Goal: Task Accomplishment & Management: Manage account settings

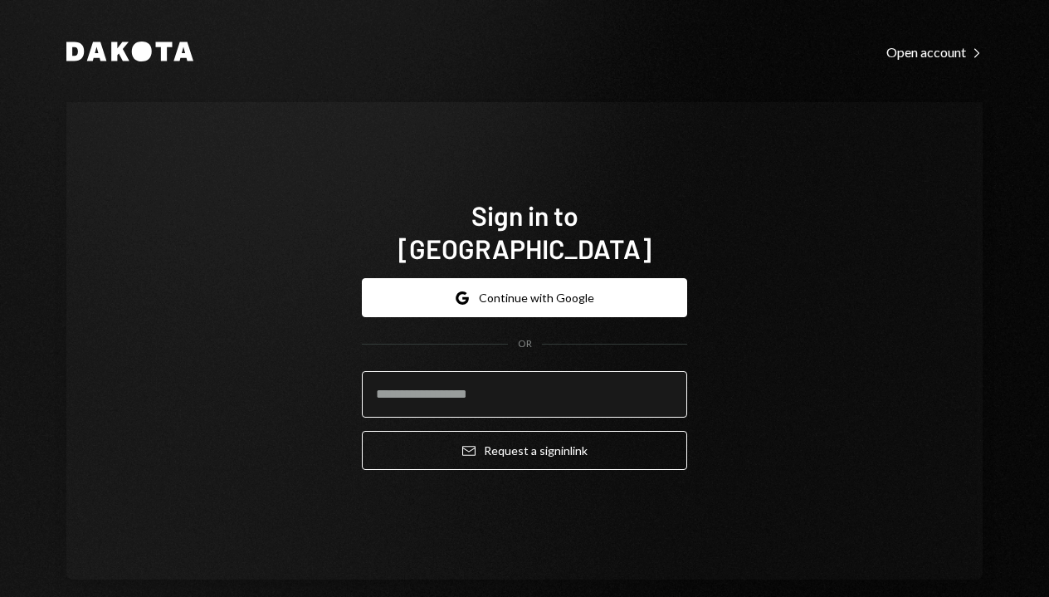
click at [530, 383] on input "email" at bounding box center [524, 394] width 325 height 46
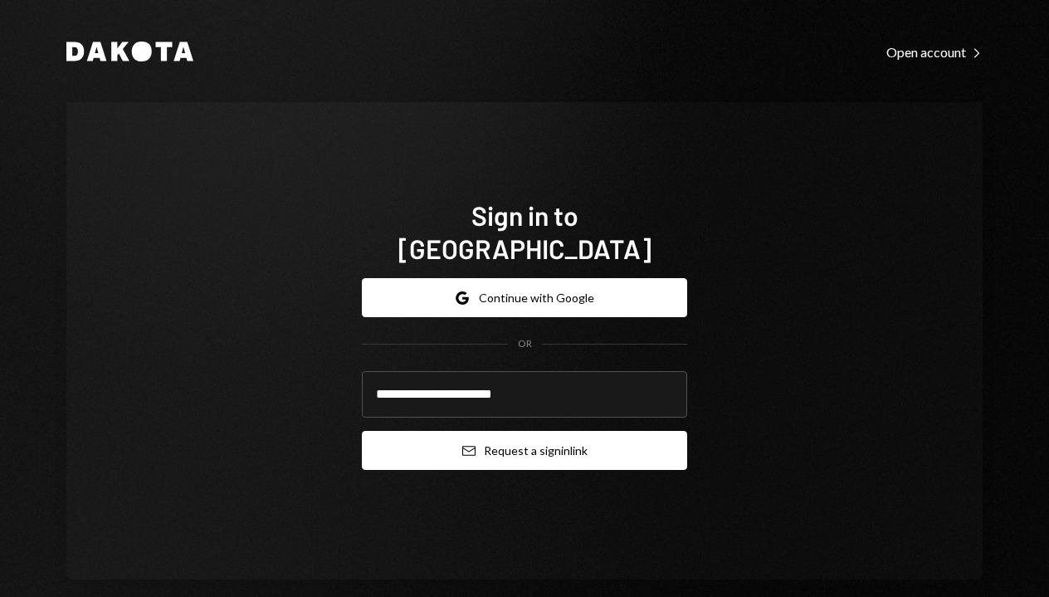
type input "**********"
click at [557, 434] on button "Email Request a sign in link" at bounding box center [524, 450] width 325 height 39
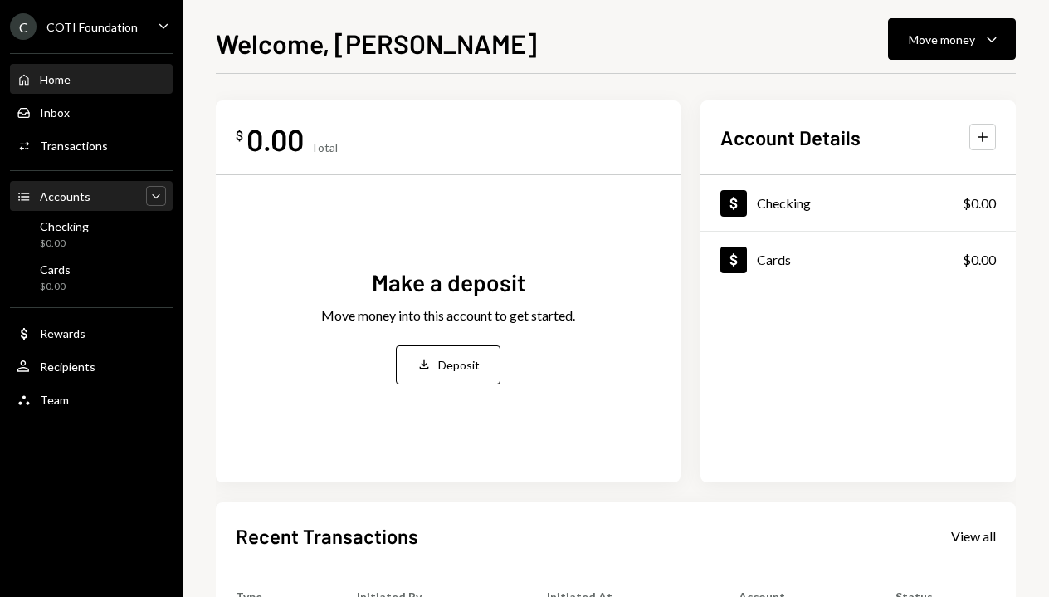
click at [159, 200] on icon "Caret Down" at bounding box center [156, 196] width 17 height 17
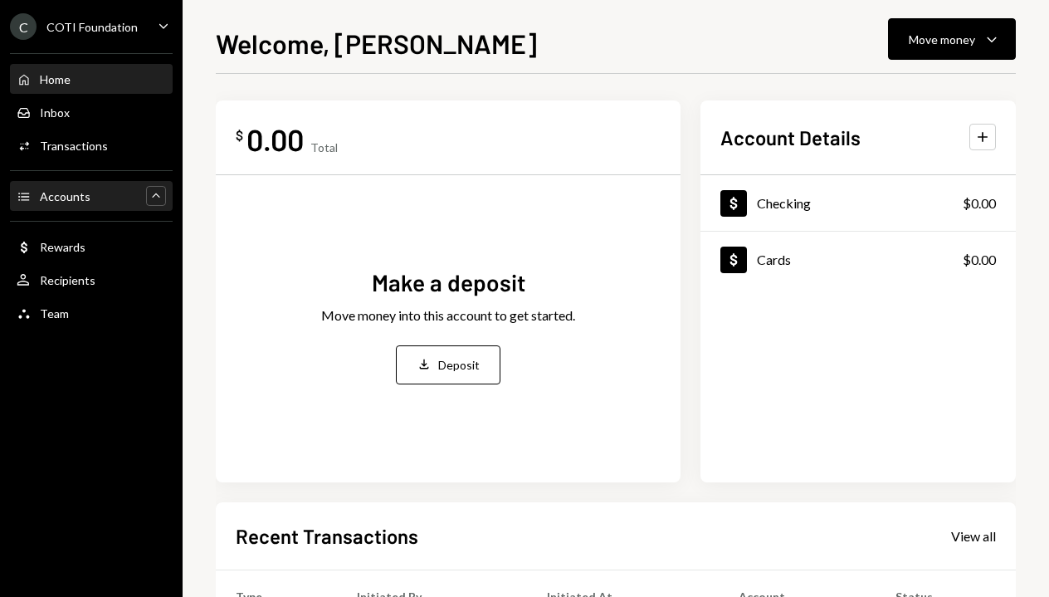
click at [156, 197] on icon "Caret Up" at bounding box center [156, 196] width 17 height 17
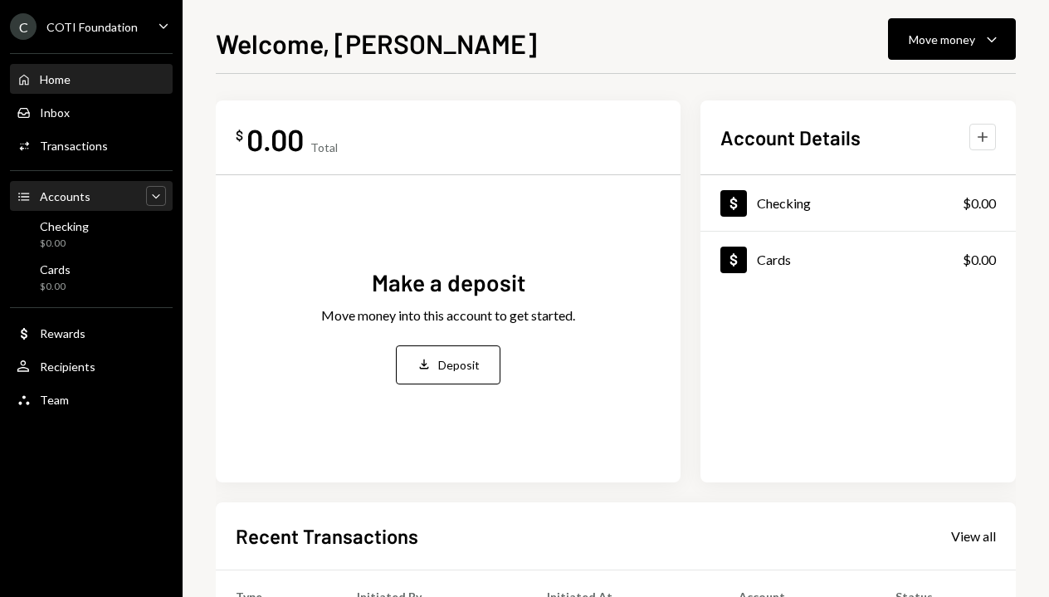
click at [988, 141] on icon "Plus" at bounding box center [982, 137] width 17 height 17
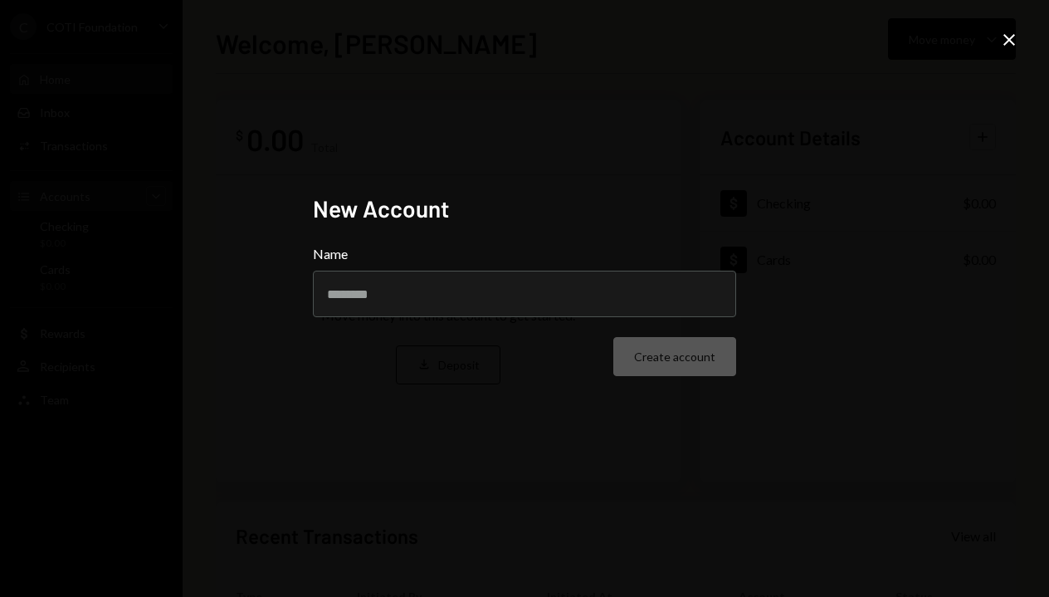
click at [1011, 46] on icon "Close" at bounding box center [1009, 40] width 20 height 20
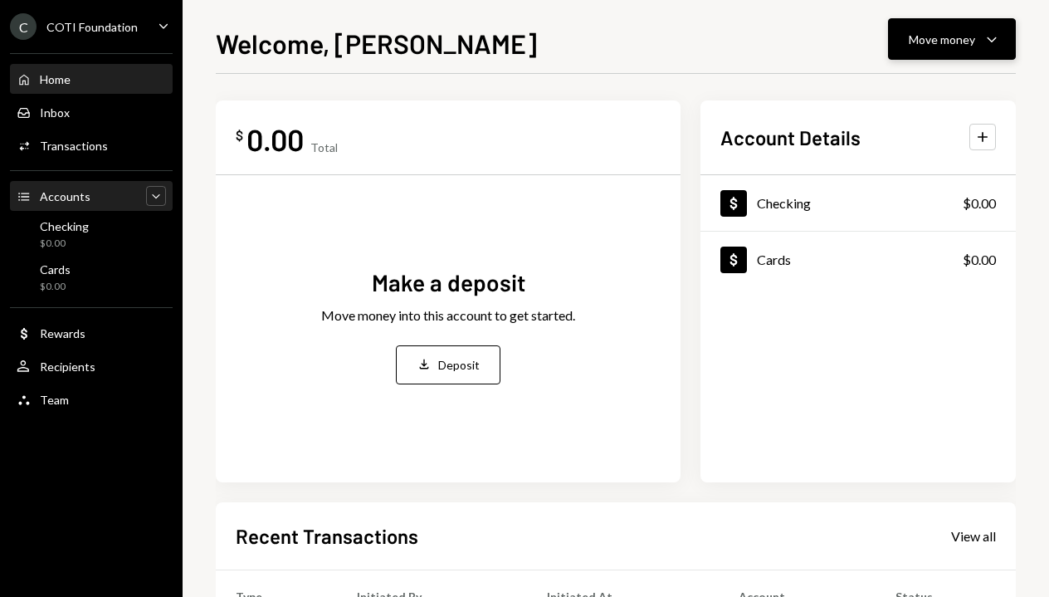
click at [972, 47] on div "Move money" at bounding box center [942, 39] width 66 height 17
click at [153, 27] on div "C COTI Foundation Caret Down" at bounding box center [91, 26] width 183 height 27
click at [88, 394] on div "Team Team" at bounding box center [91, 400] width 149 height 15
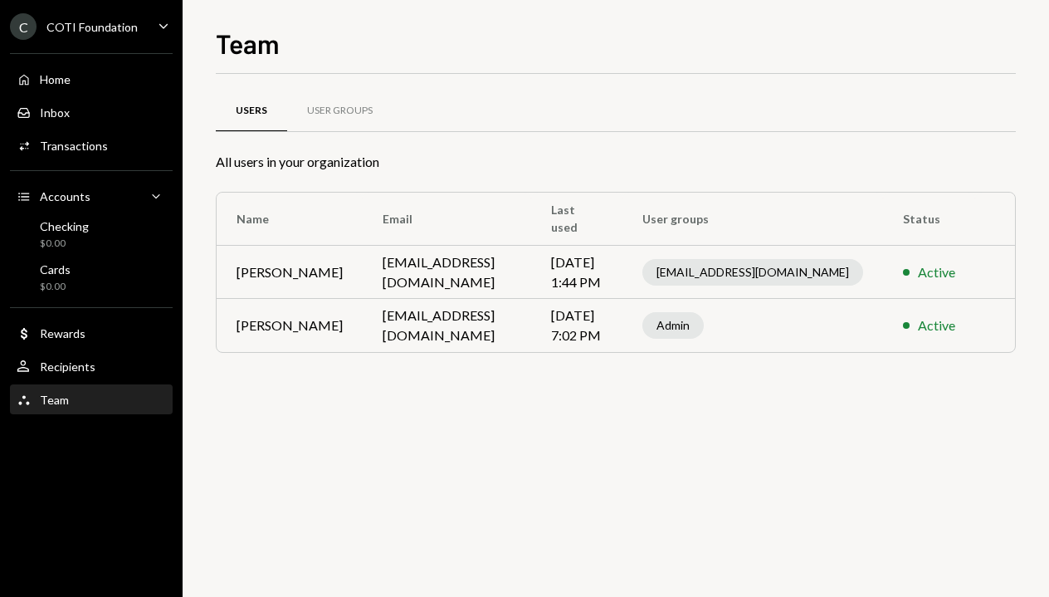
click at [157, 32] on icon "Caret Down" at bounding box center [163, 26] width 18 height 18
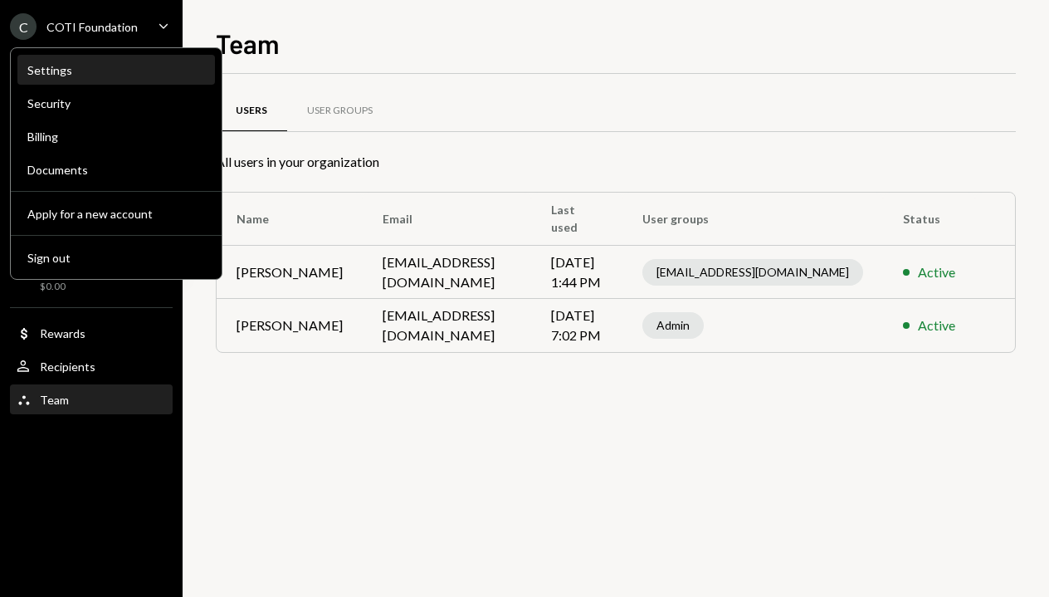
click at [77, 75] on div "Settings" at bounding box center [116, 70] width 178 height 14
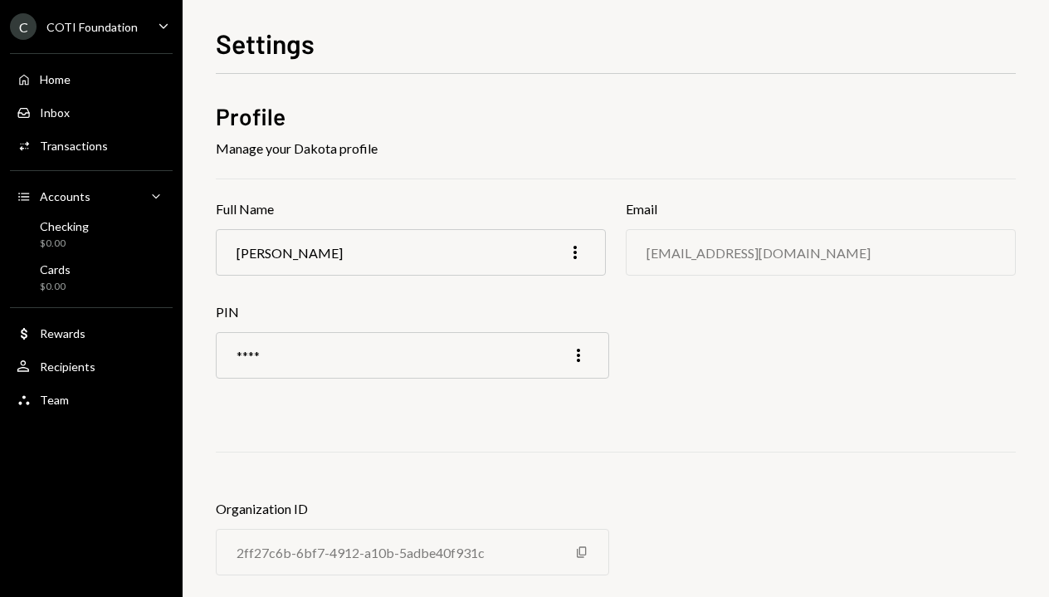
click at [150, 32] on div "C COTI Foundation Caret Down" at bounding box center [91, 26] width 183 height 27
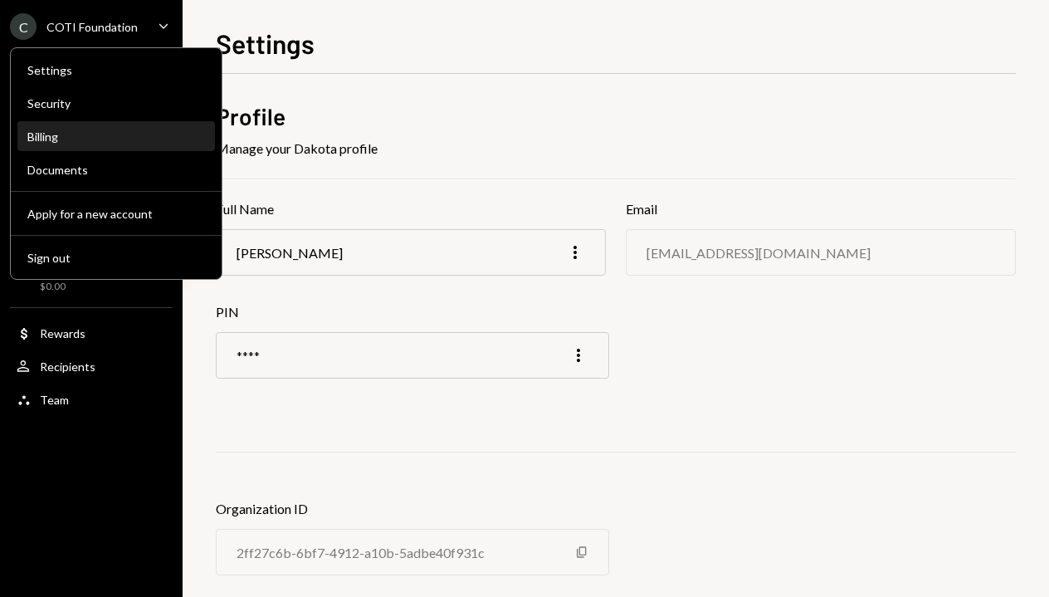
click at [94, 138] on div "Billing" at bounding box center [116, 136] width 178 height 14
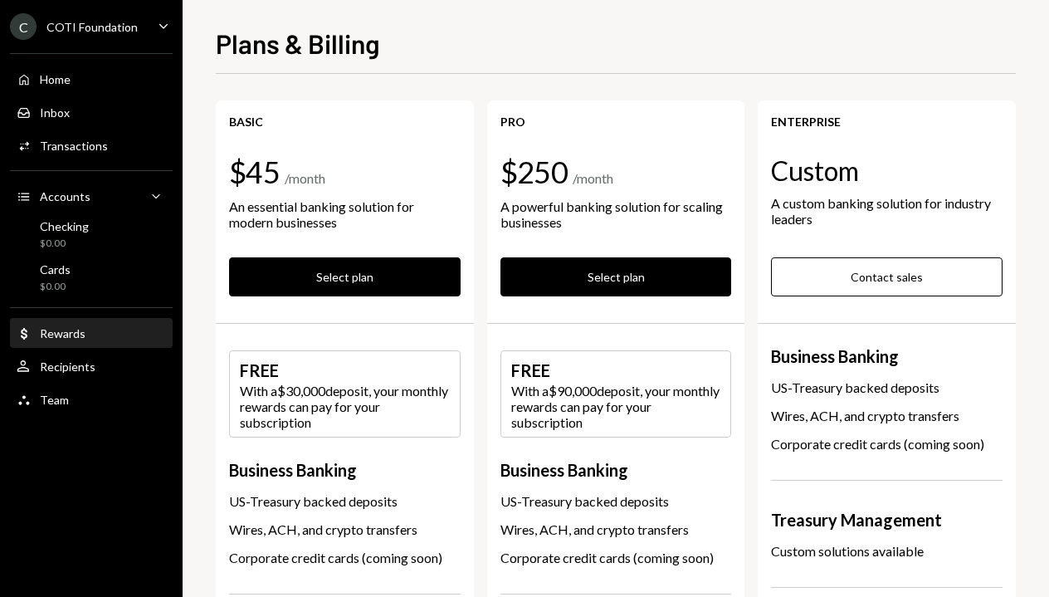
click at [90, 336] on div "Dollar Rewards" at bounding box center [91, 333] width 149 height 15
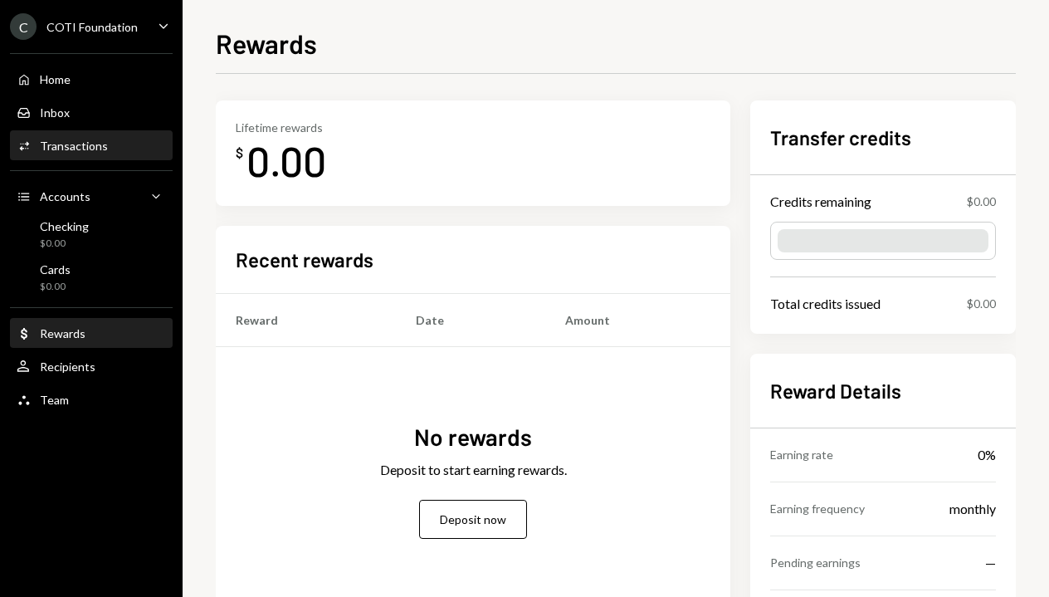
click at [81, 140] on div "Transactions" at bounding box center [74, 146] width 68 height 14
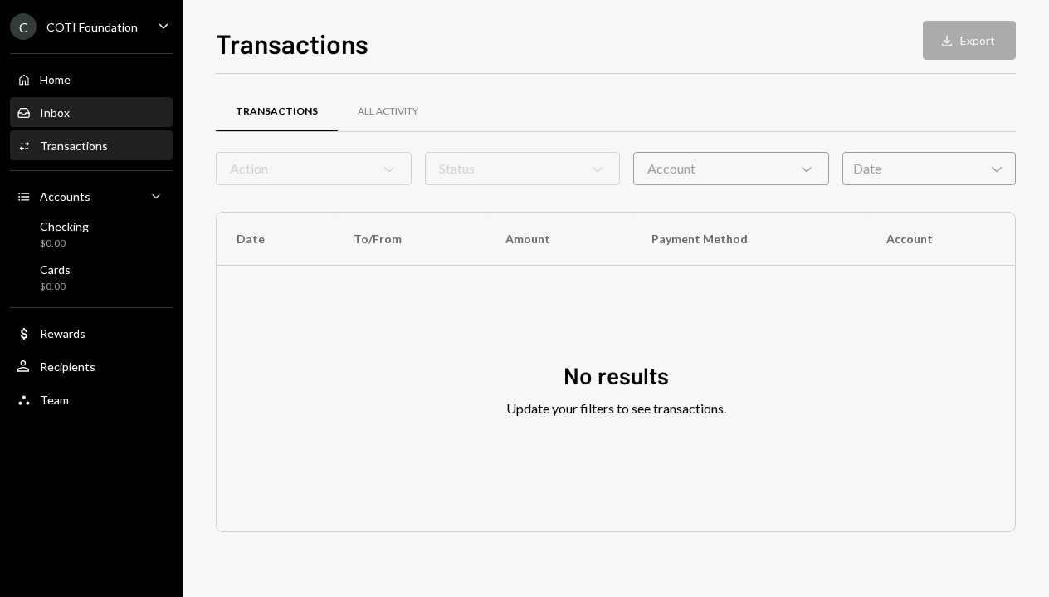
click at [69, 111] on div "Inbox Inbox" at bounding box center [91, 112] width 149 height 15
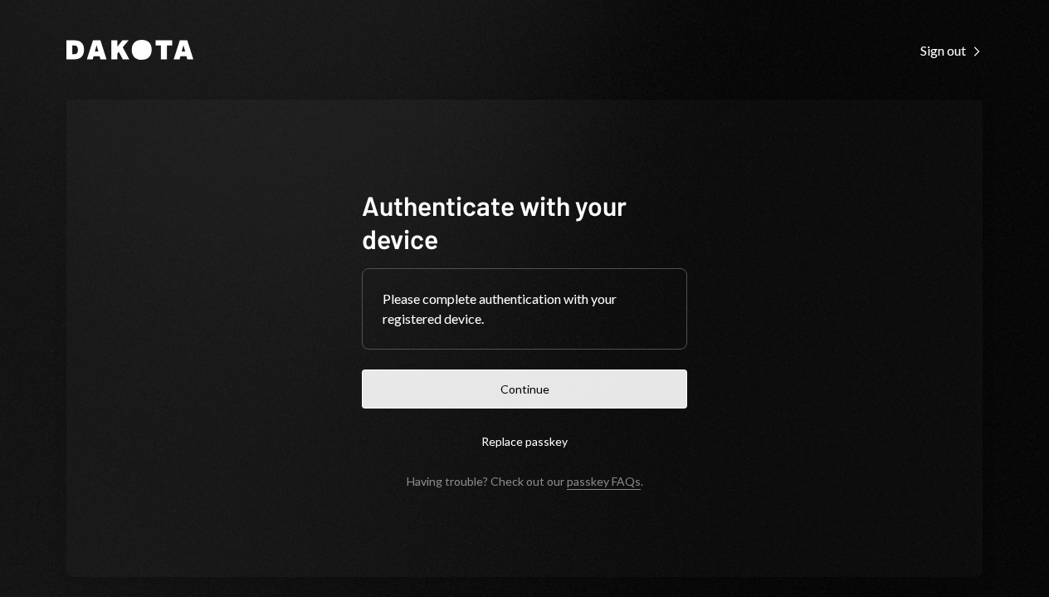
click at [508, 396] on button "Continue" at bounding box center [524, 388] width 325 height 39
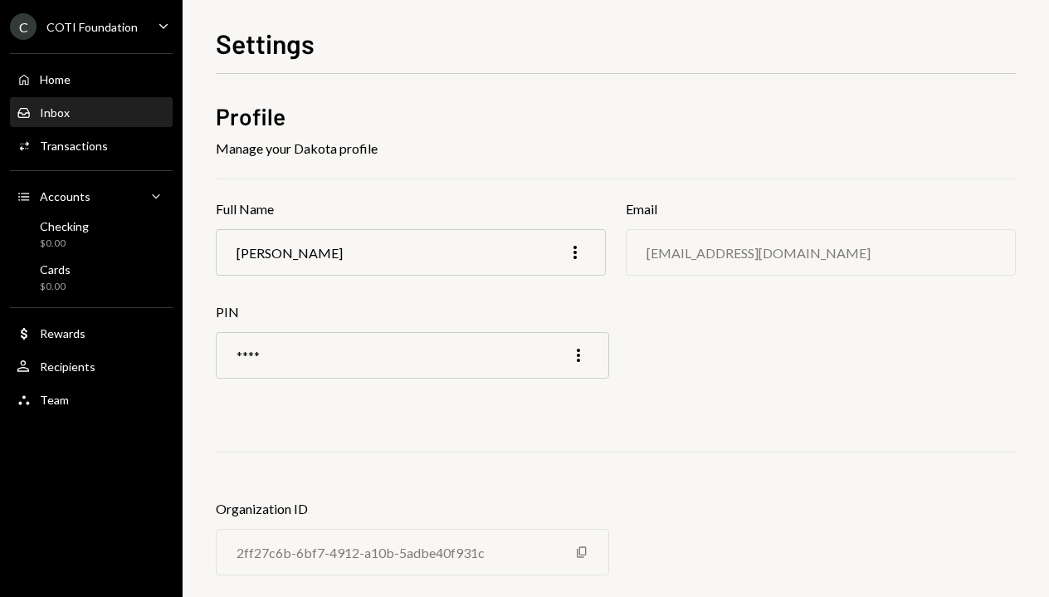
click at [108, 115] on div "Inbox Inbox" at bounding box center [91, 112] width 149 height 15
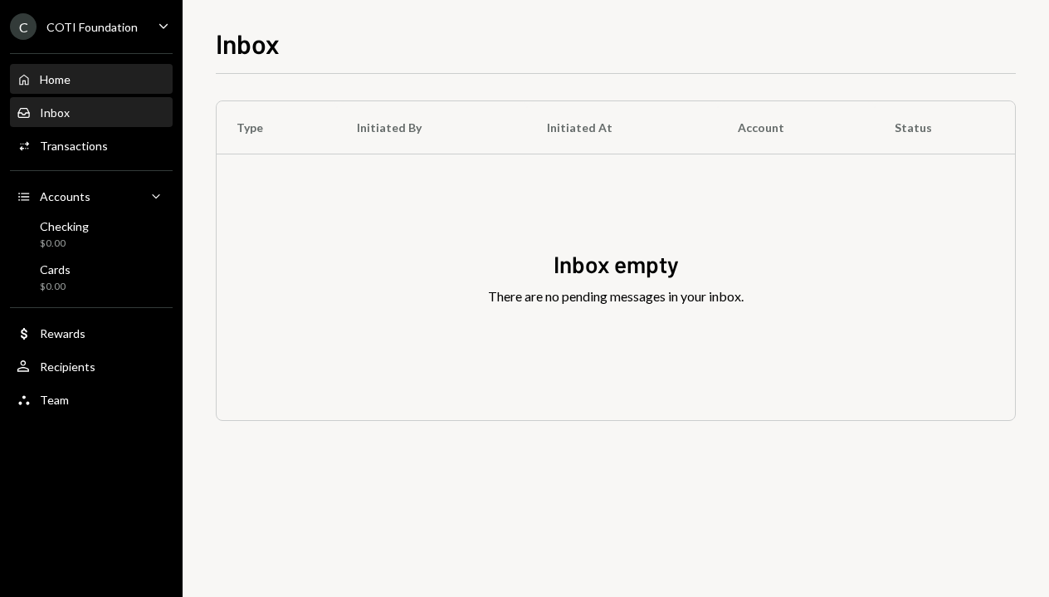
click at [71, 81] on div "Home Home" at bounding box center [91, 79] width 149 height 15
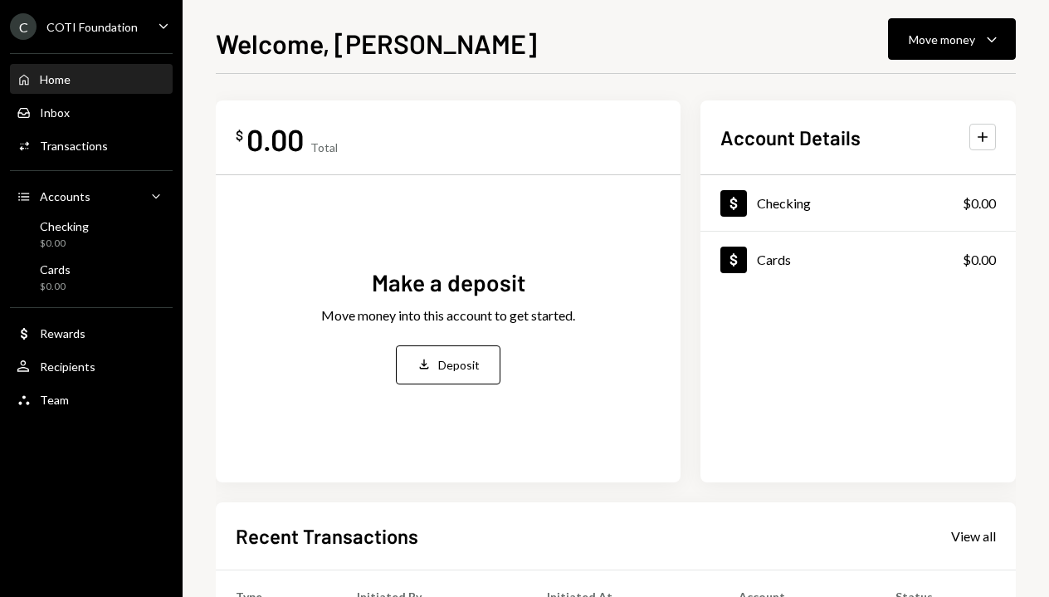
click at [157, 22] on icon "Caret Down" at bounding box center [163, 26] width 18 height 18
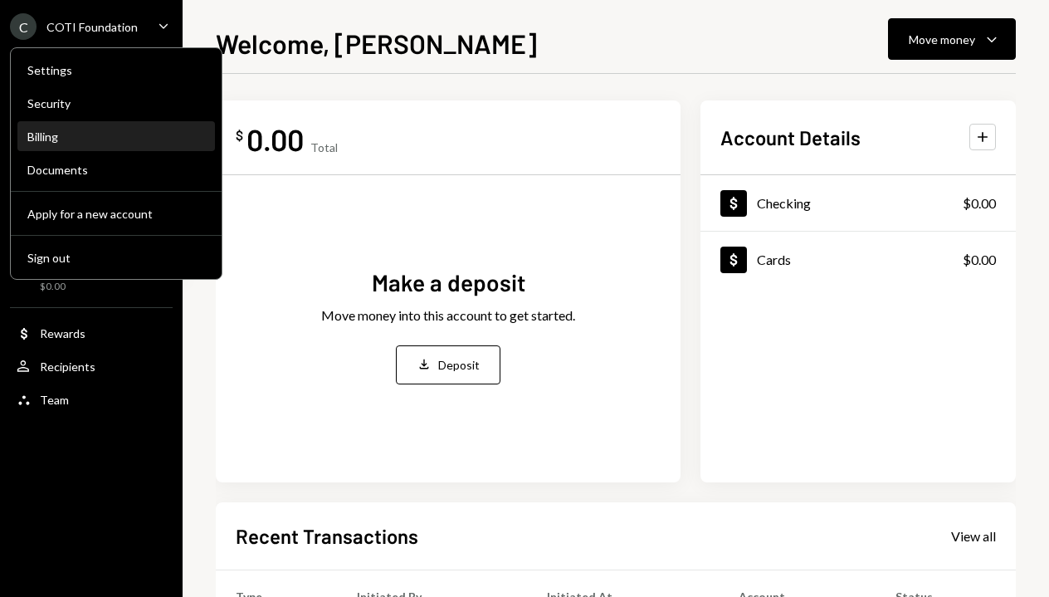
click at [85, 144] on div "Billing" at bounding box center [116, 137] width 178 height 28
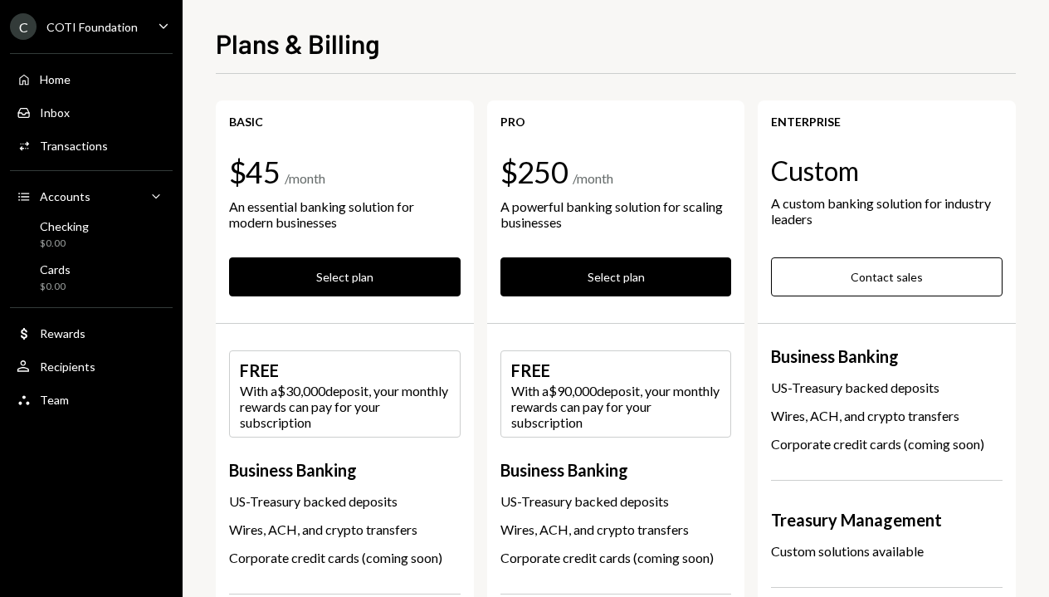
click at [71, 21] on div "COTI Foundation" at bounding box center [91, 27] width 91 height 14
click at [373, 274] on button "Select plan" at bounding box center [345, 276] width 232 height 39
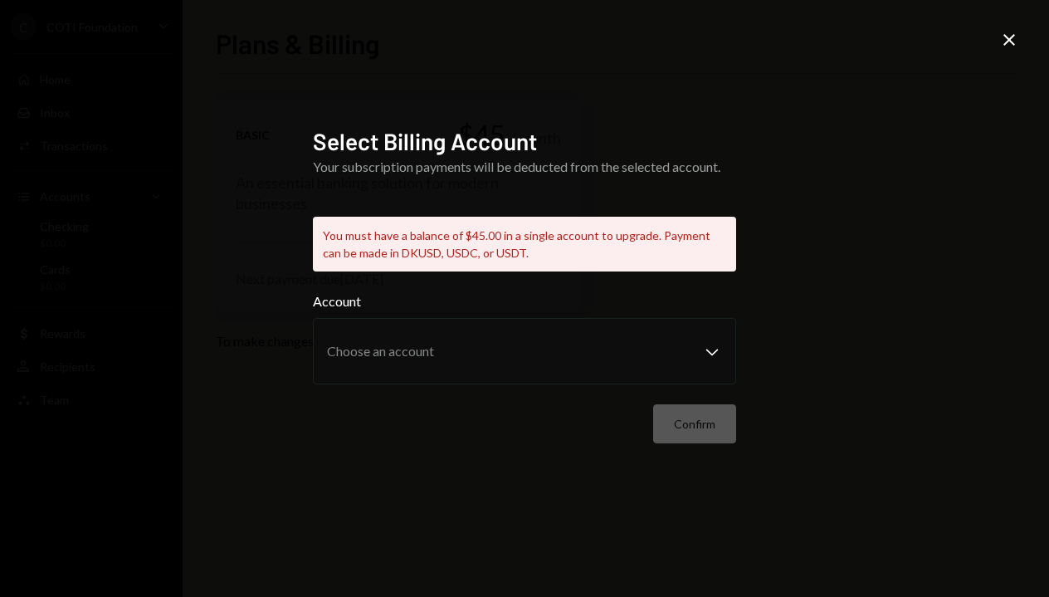
click at [997, 40] on div "Select Billing Account Your subscription payments will be deducted from the sel…" at bounding box center [524, 298] width 1049 height 597
click at [1015, 43] on icon "Close" at bounding box center [1009, 40] width 20 height 20
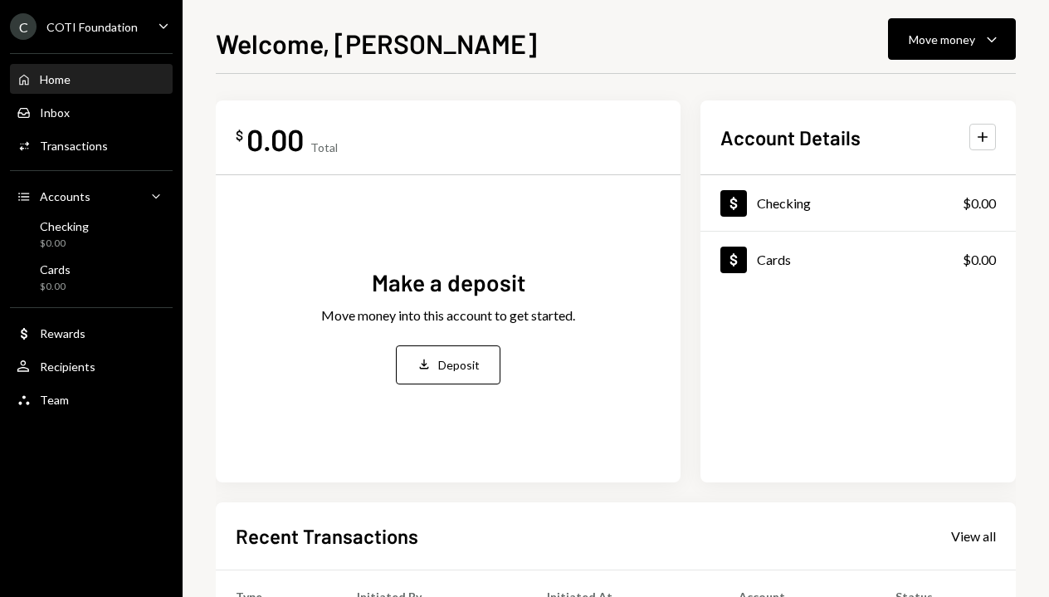
click at [165, 25] on icon "Main" at bounding box center [163, 25] width 8 height 5
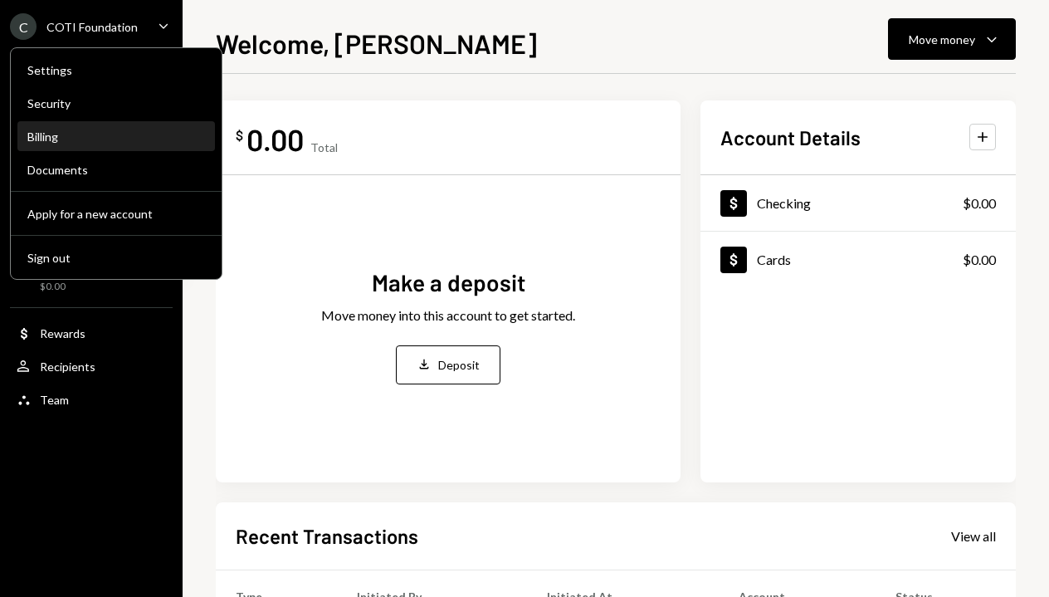
click at [91, 131] on div "Billing" at bounding box center [116, 136] width 178 height 14
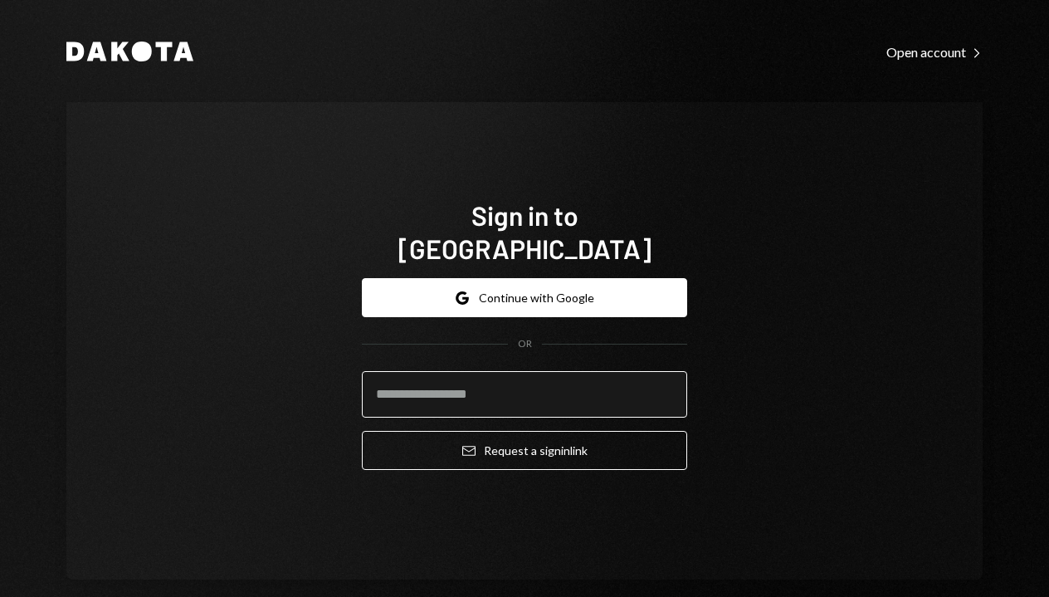
click at [456, 384] on input "email" at bounding box center [524, 394] width 325 height 46
click at [451, 378] on input "email" at bounding box center [524, 394] width 325 height 46
type input "*"
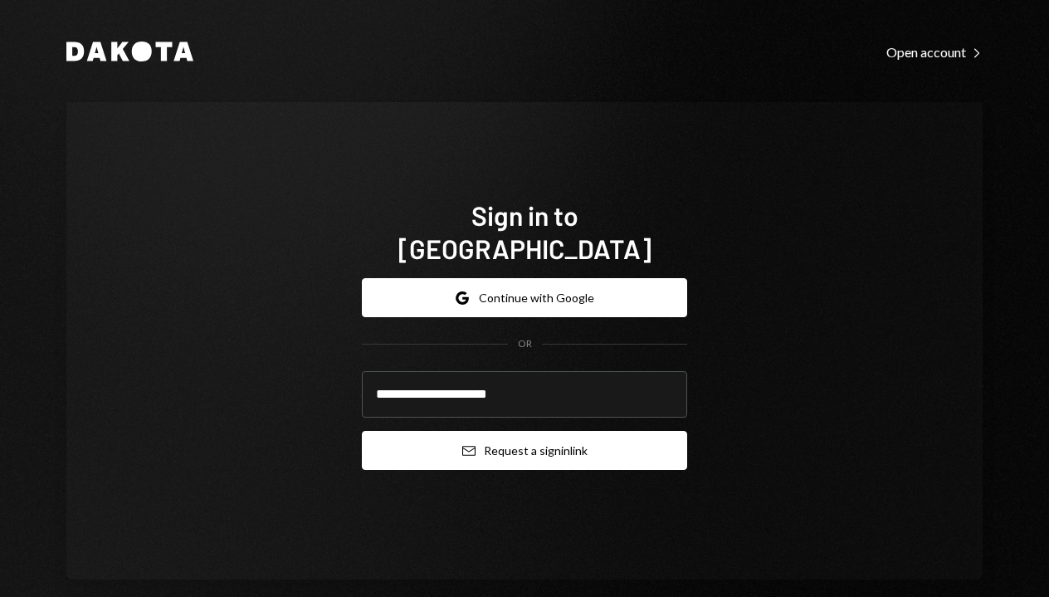
type input "**********"
click at [544, 444] on button "Email Request a sign in link" at bounding box center [524, 450] width 325 height 39
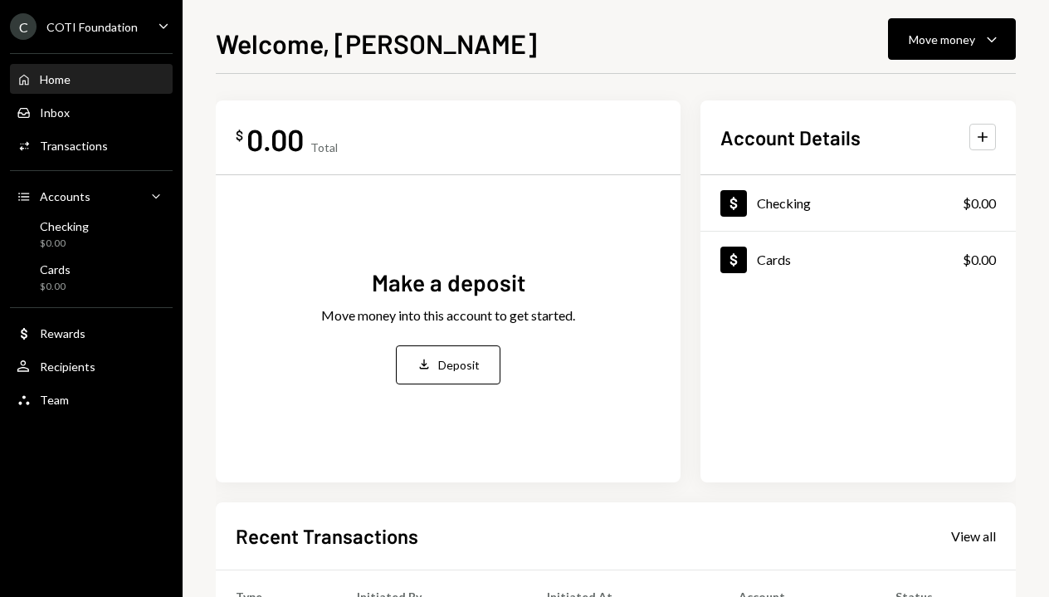
click at [161, 29] on icon "Caret Down" at bounding box center [163, 26] width 18 height 18
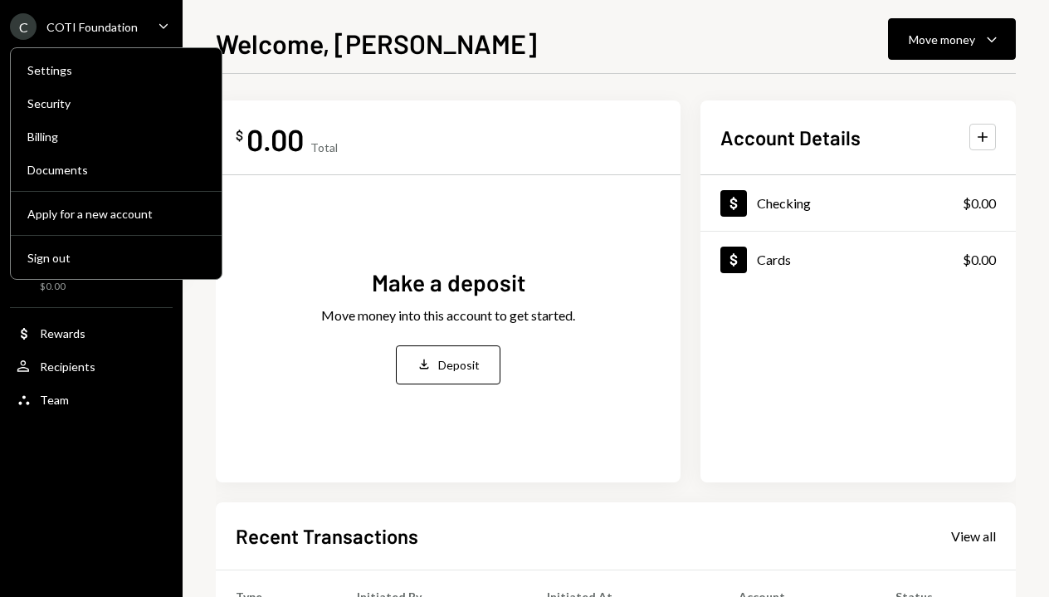
click at [161, 29] on icon "Caret Down" at bounding box center [163, 26] width 18 height 18
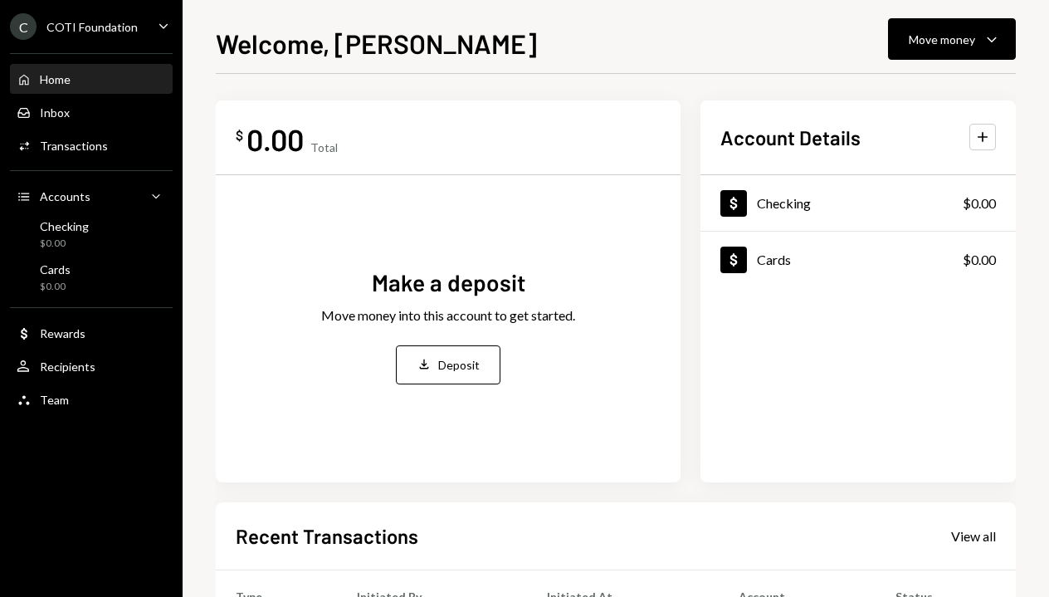
click at [991, 375] on div "Dollar Checking $0.00 Dollar Cards $0.00" at bounding box center [857, 328] width 315 height 307
click at [105, 20] on div "COTI Foundation" at bounding box center [91, 27] width 91 height 14
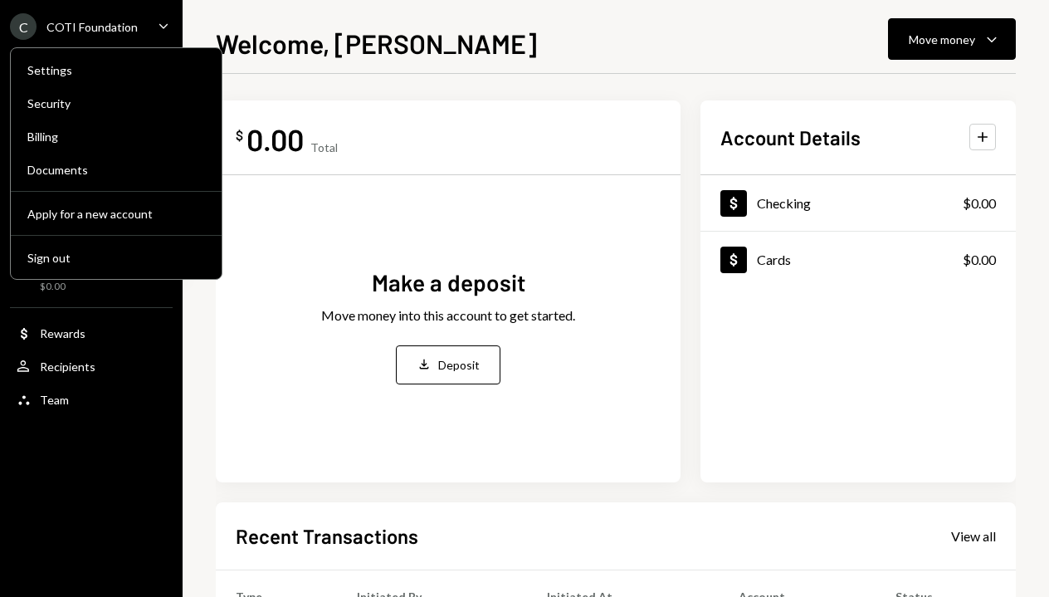
click at [105, 20] on div "COTI Foundation" at bounding box center [91, 27] width 91 height 14
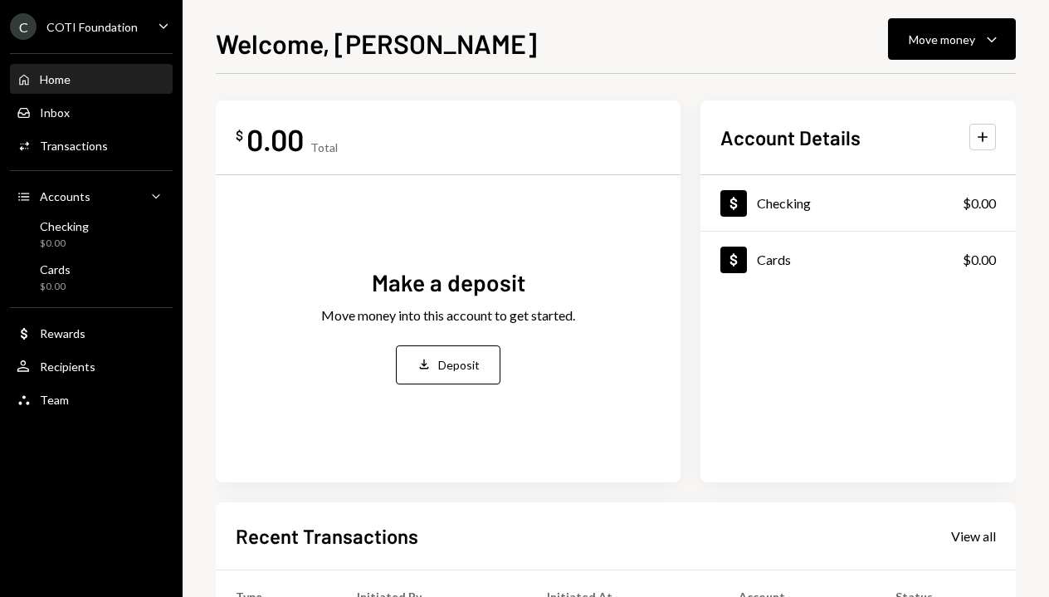
click at [165, 32] on icon "Caret Down" at bounding box center [163, 26] width 18 height 18
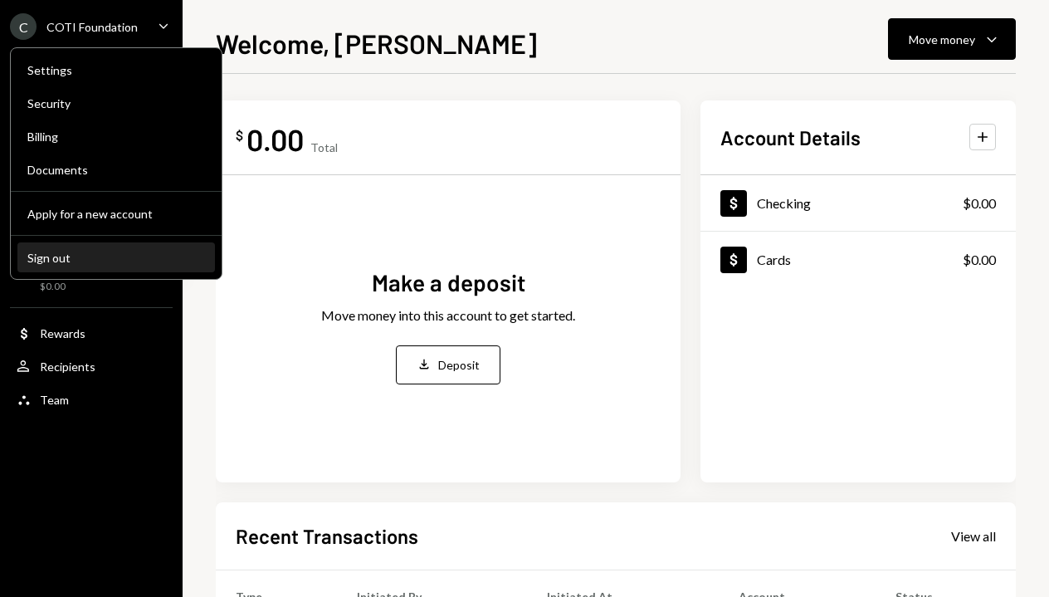
click at [58, 261] on div "Sign out" at bounding box center [116, 258] width 178 height 14
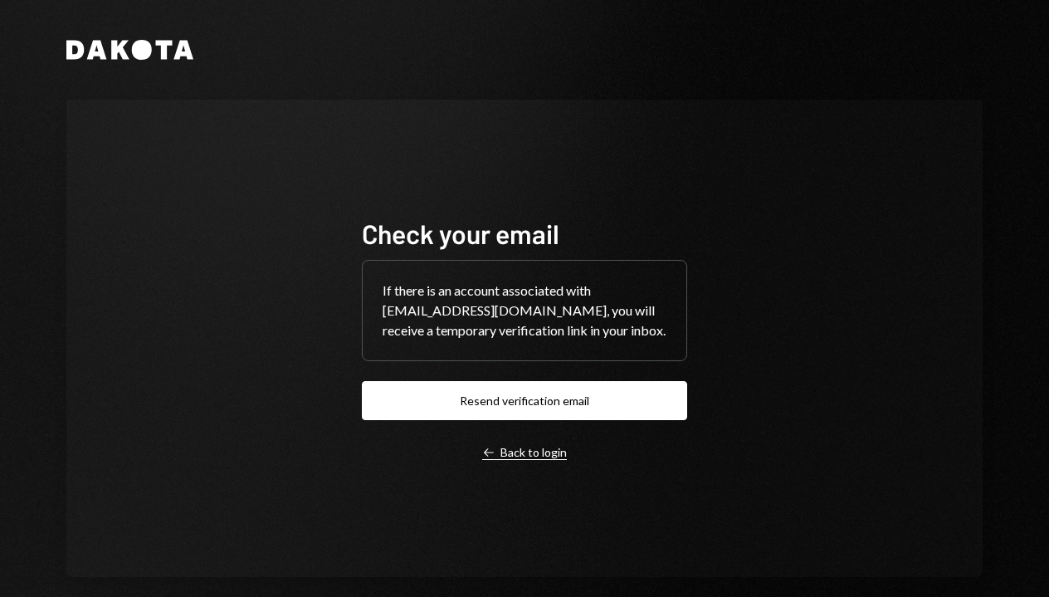
click at [521, 458] on div "Left Arrow Back to login" at bounding box center [524, 452] width 85 height 15
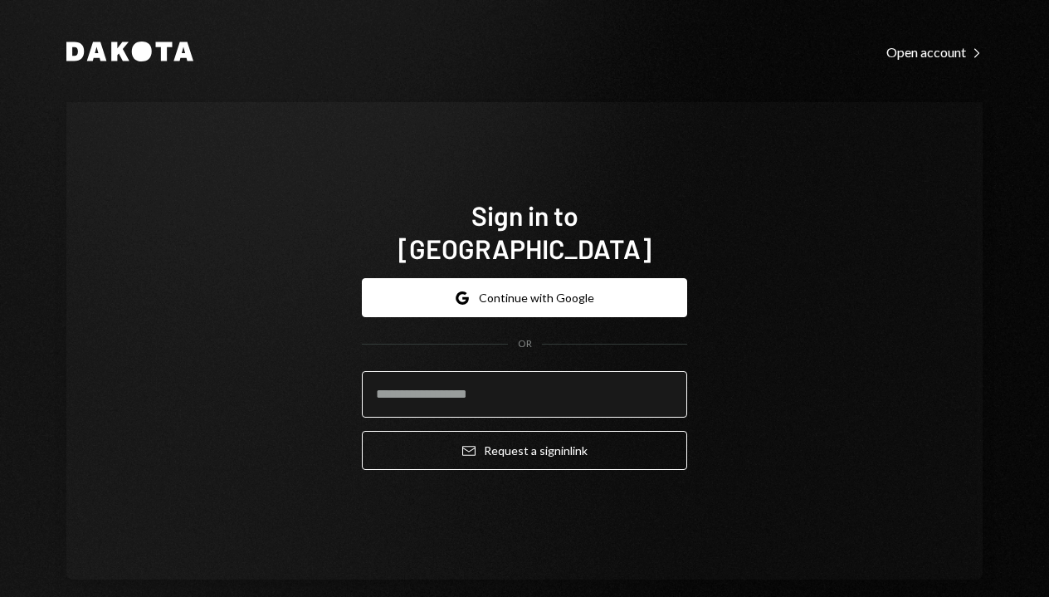
click at [415, 378] on input "email" at bounding box center [524, 394] width 325 height 46
type input "*"
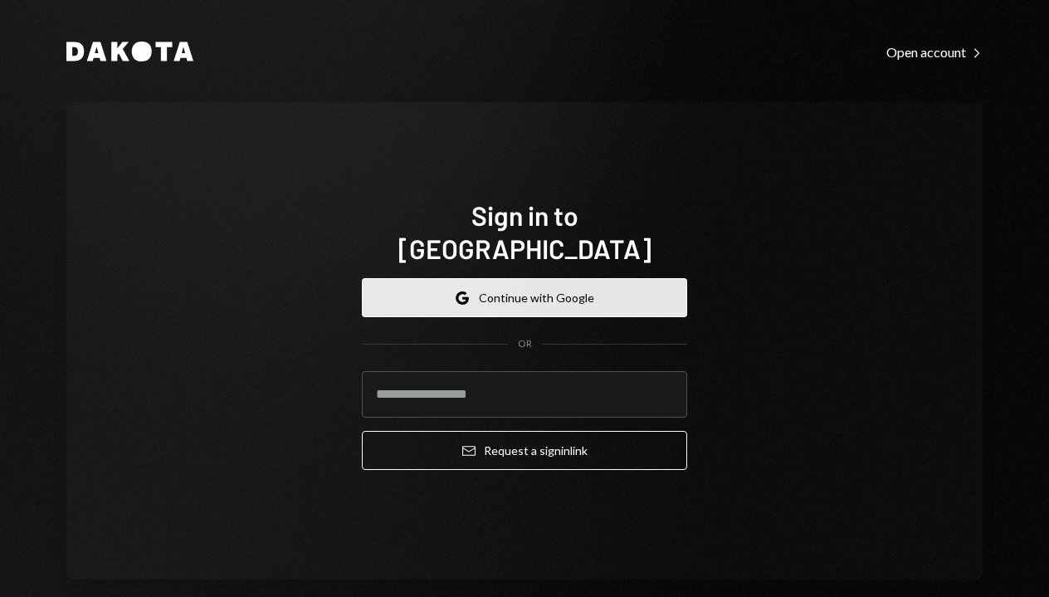
click at [511, 288] on button "Google Continue with Google" at bounding box center [524, 297] width 325 height 39
